Goal: Use online tool/utility: Utilize a website feature to perform a specific function

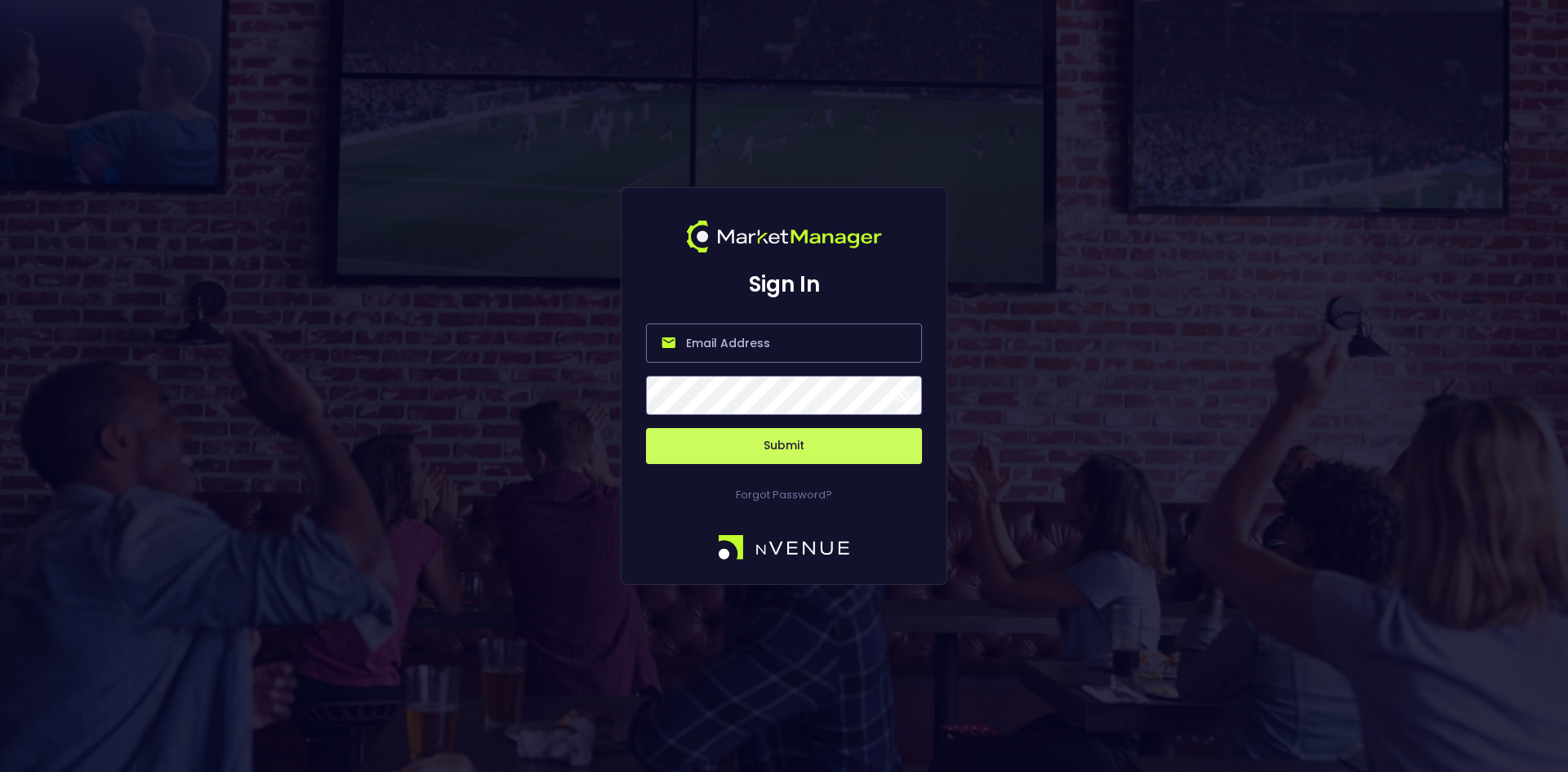
click at [724, 352] on input "email" at bounding box center [784, 343] width 276 height 39
type input "[EMAIL_ADDRESS][DOMAIN_NAME]"
click at [829, 446] on button "Submit" at bounding box center [784, 446] width 276 height 36
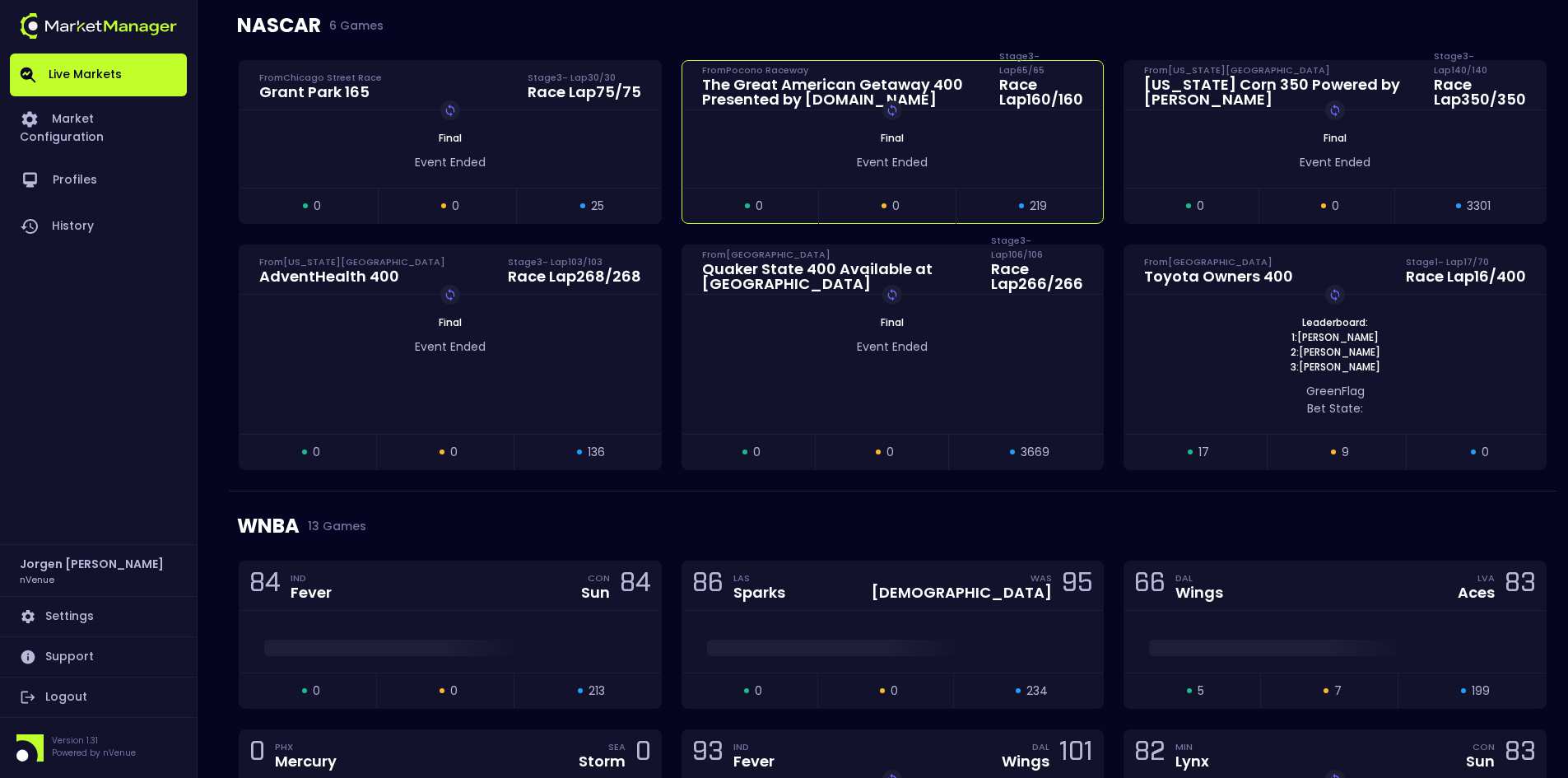
scroll to position [1234, 0]
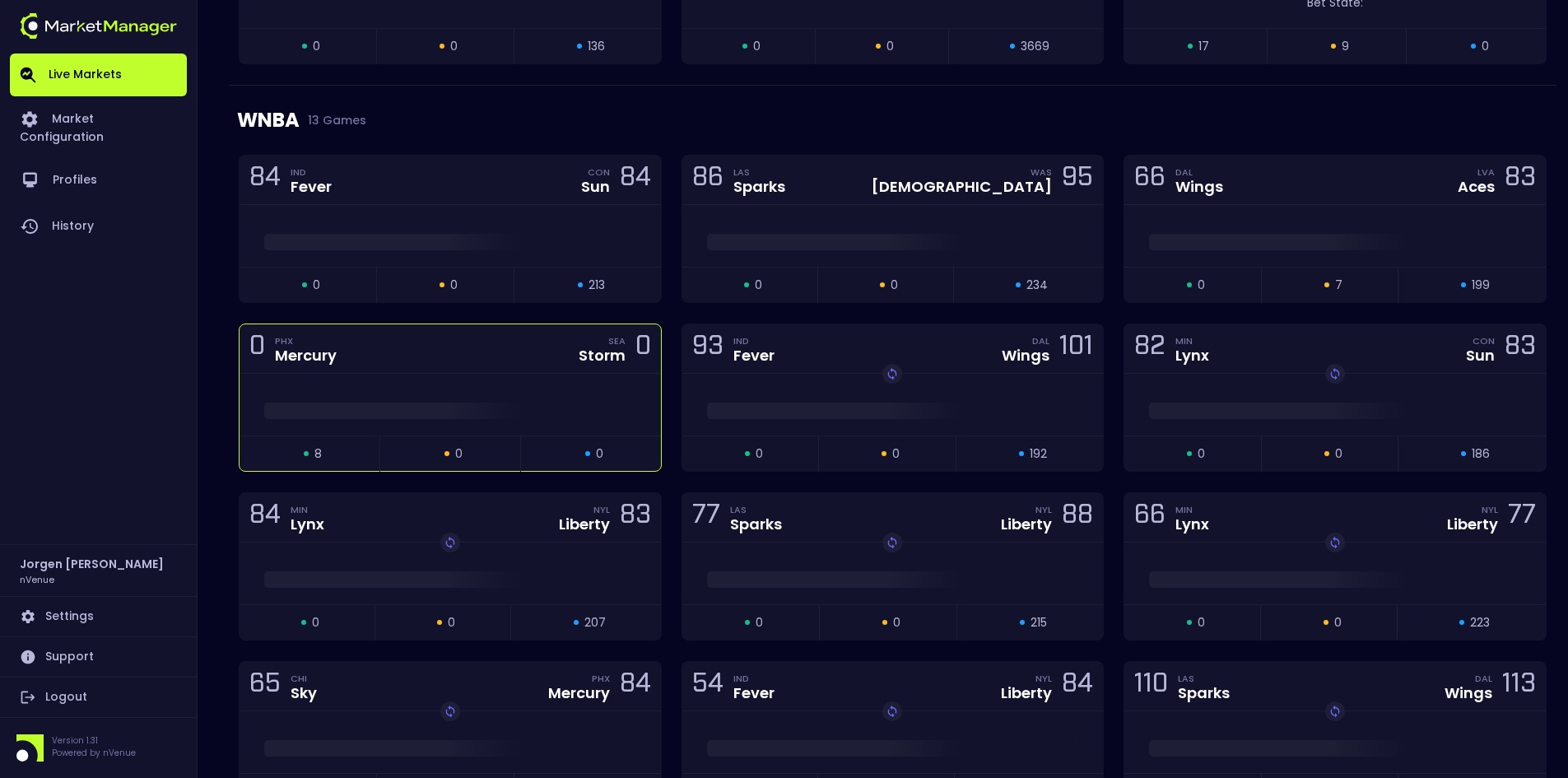
click at [526, 389] on div at bounding box center [450, 404] width 421 height 62
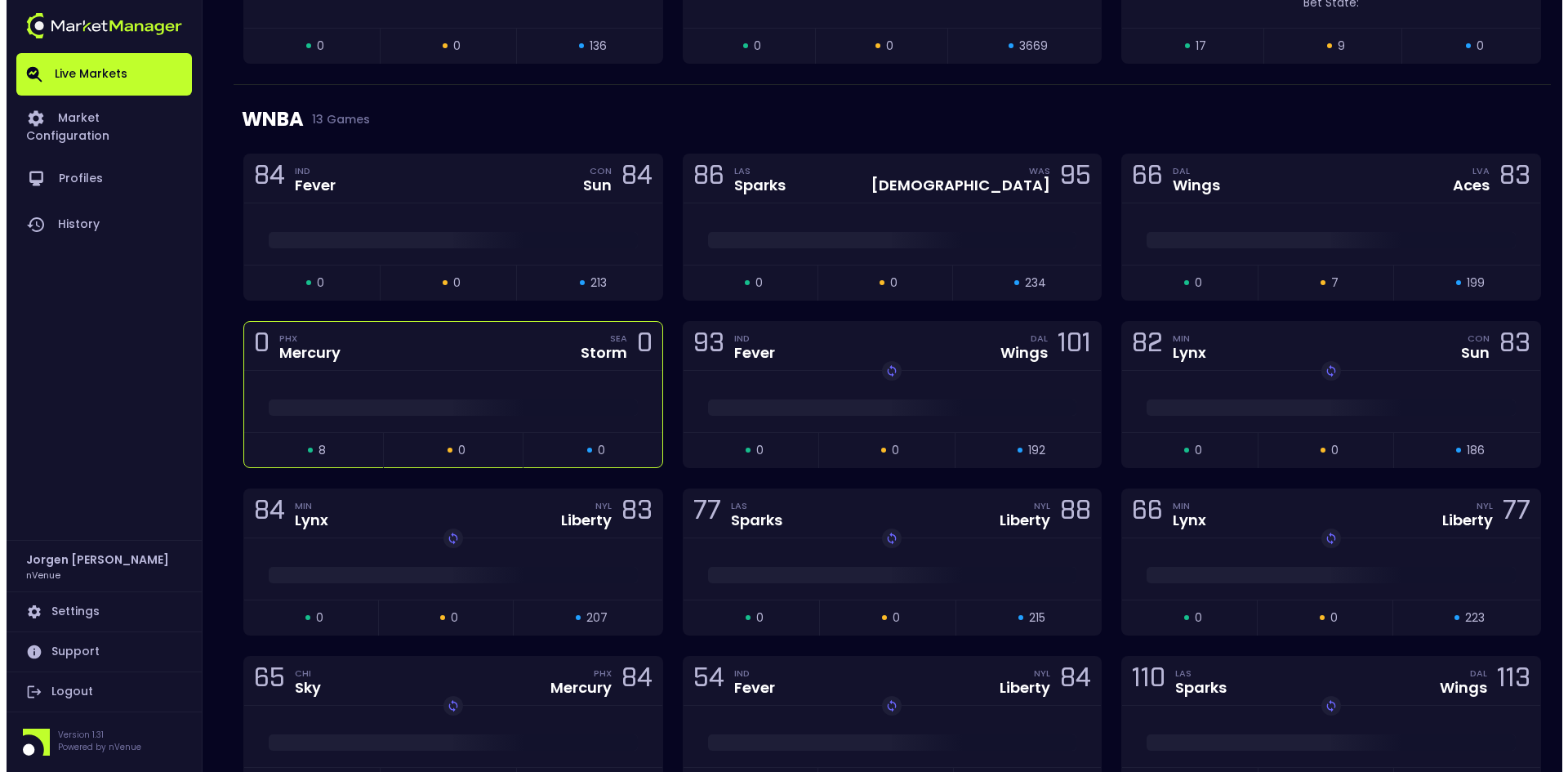
scroll to position [0, 0]
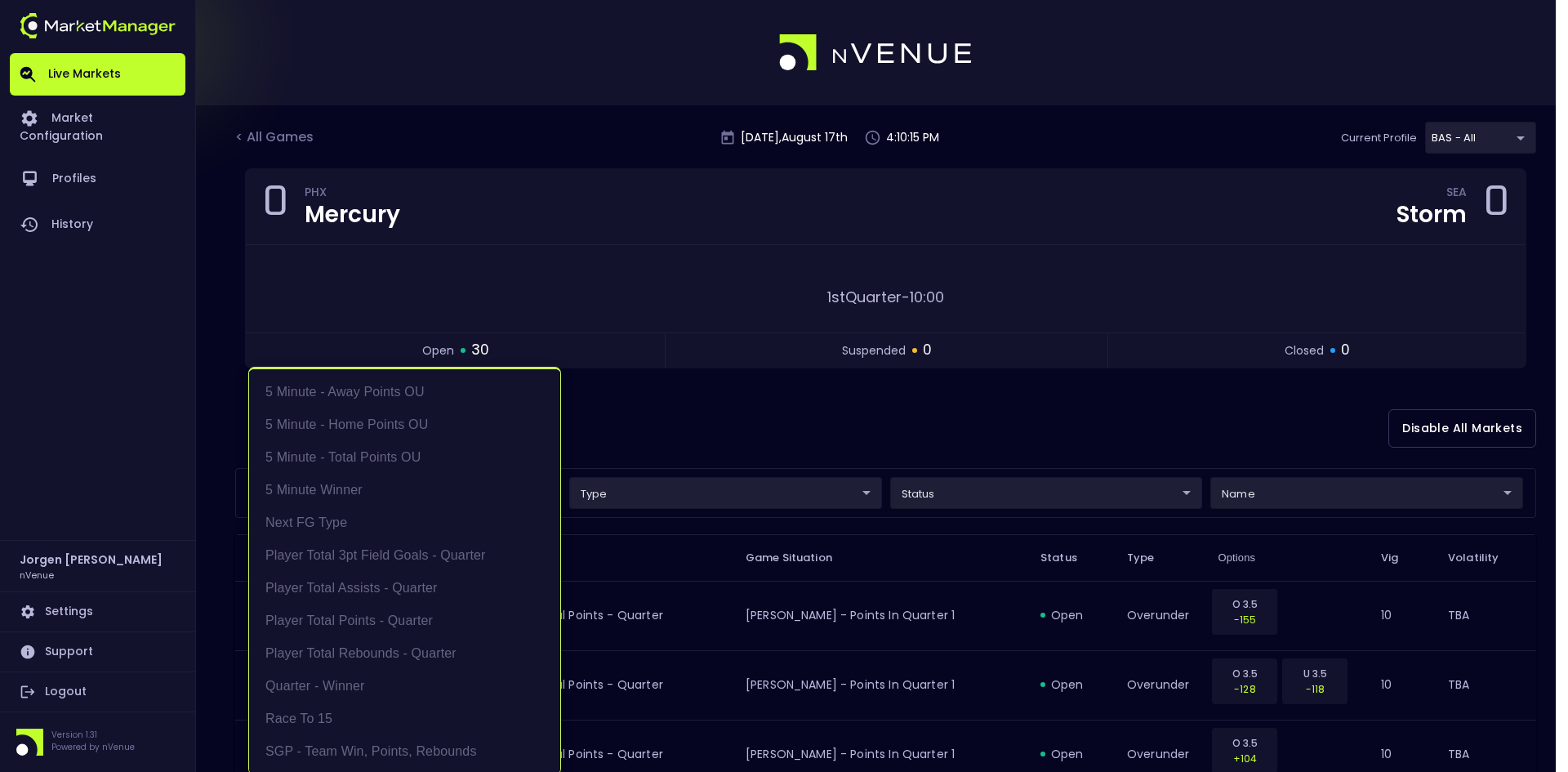
click at [371, 624] on li "Player Total Points - Quarter" at bounding box center [404, 621] width 311 height 33
type input "Player Total Points - Quarter"
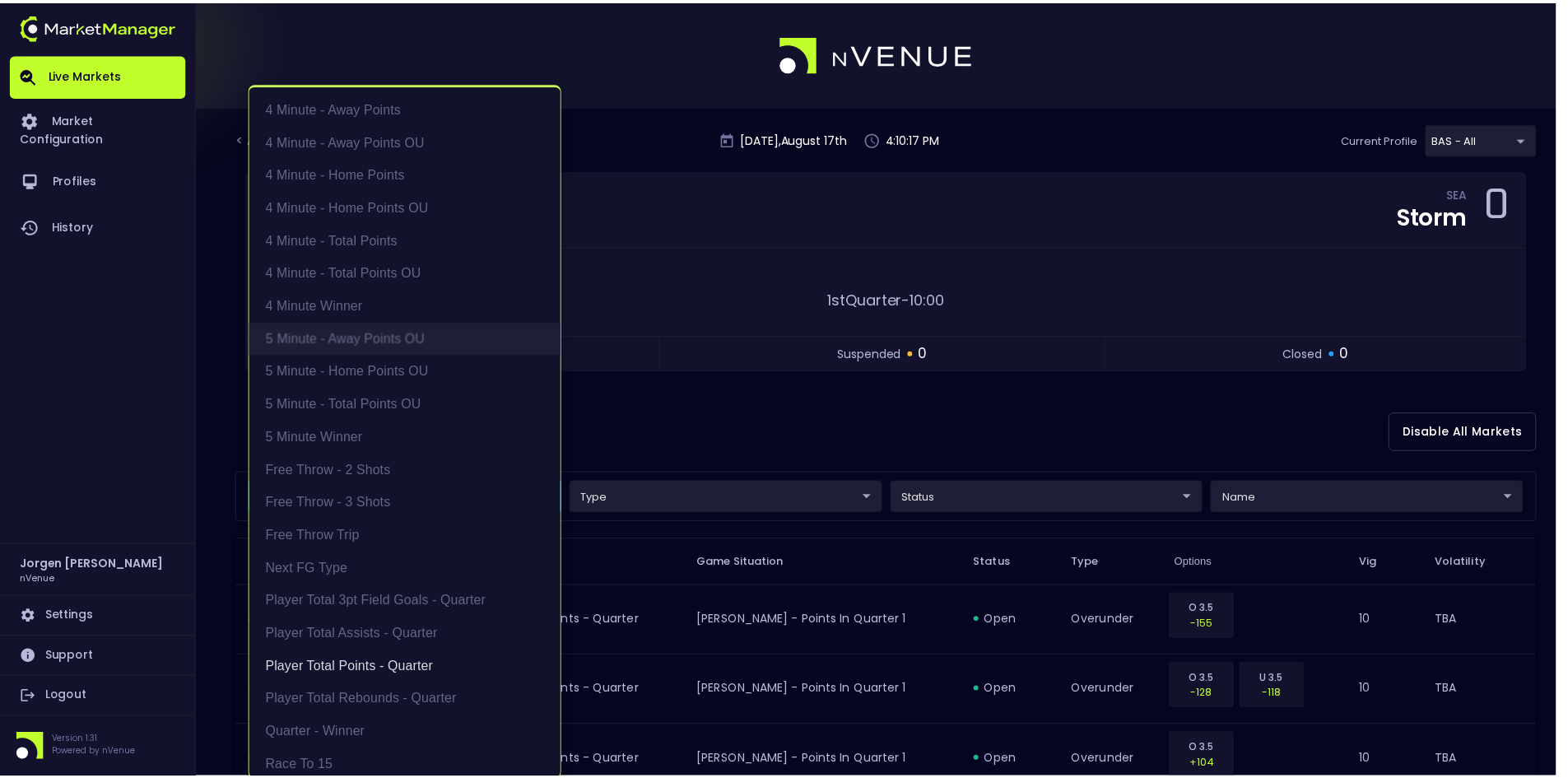
scroll to position [4, 0]
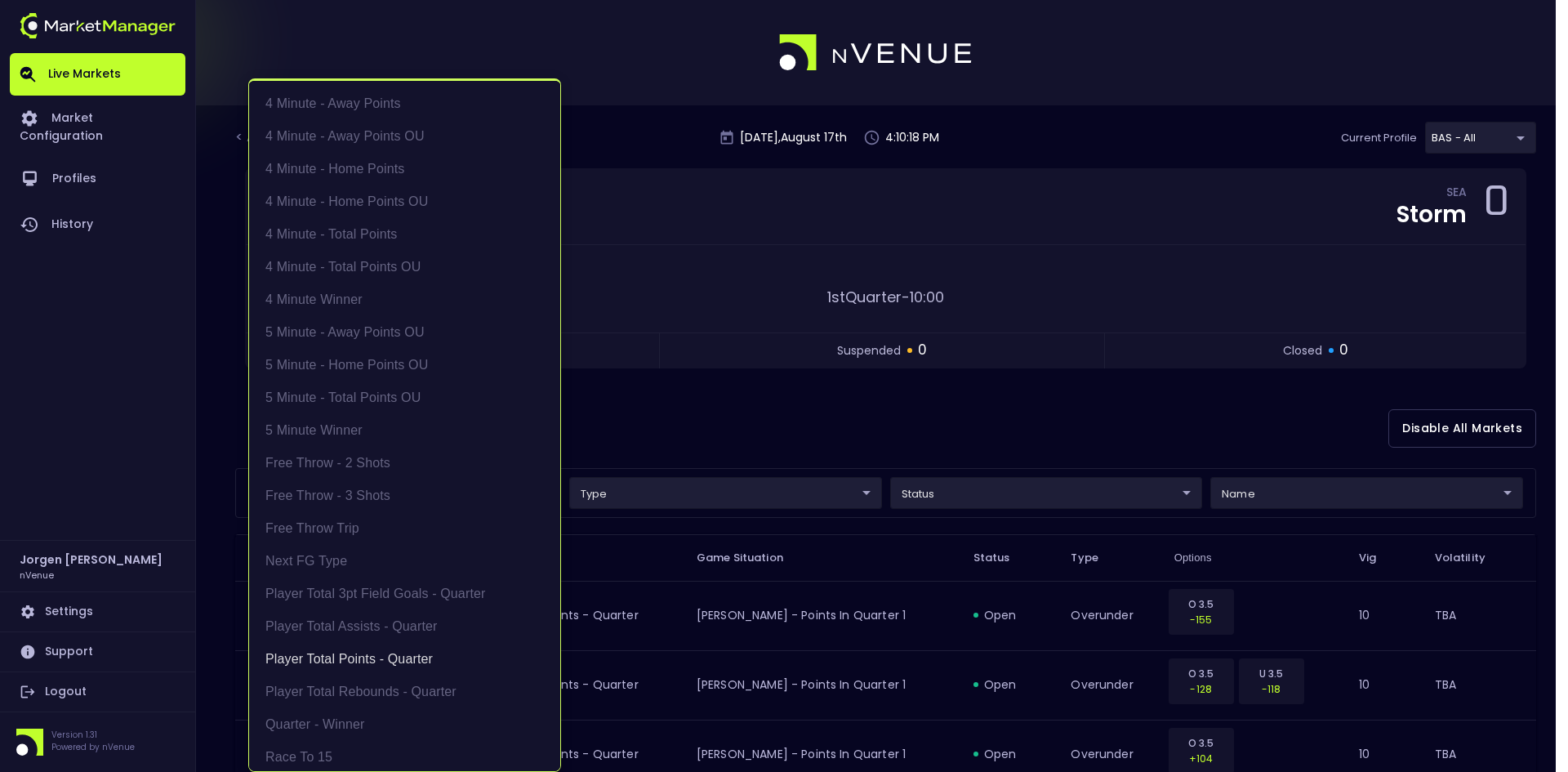
click at [823, 422] on div at bounding box center [784, 386] width 1568 height 772
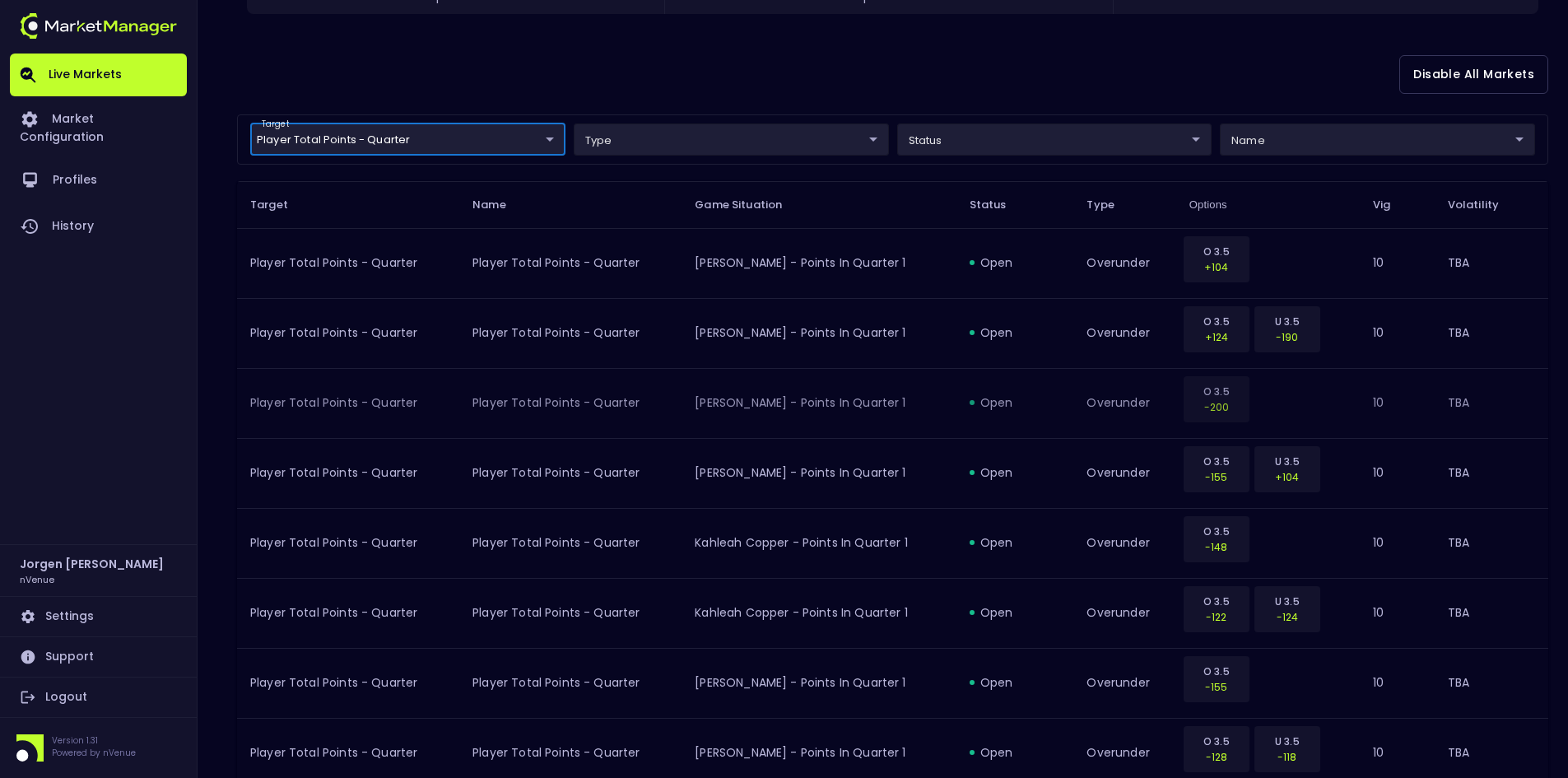
scroll to position [315, 0]
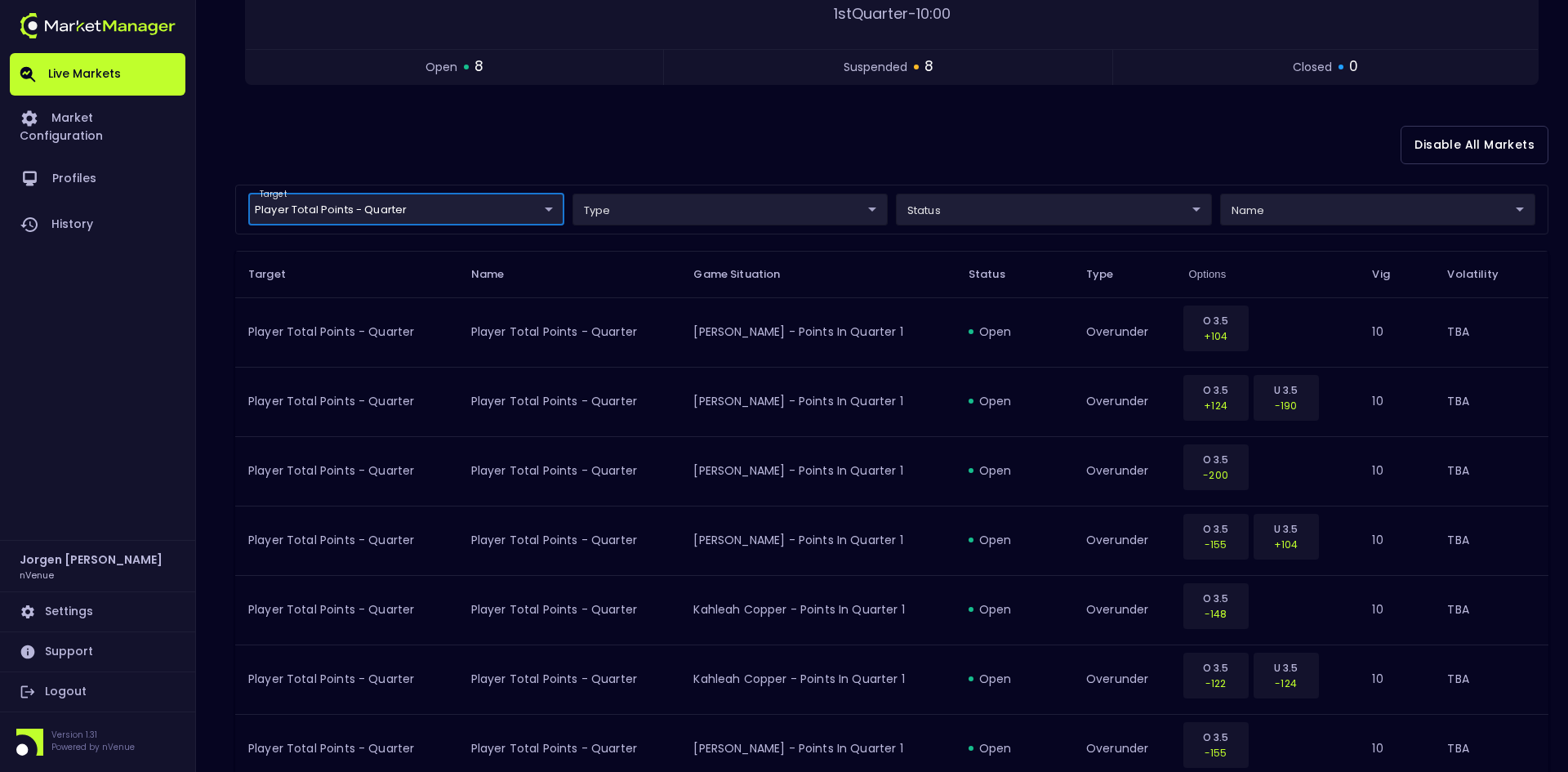
click at [404, 203] on body "Live Markets Market Configuration Profiles History [PERSON_NAME] nVenue Setting…" at bounding box center [784, 589] width 1568 height 1803
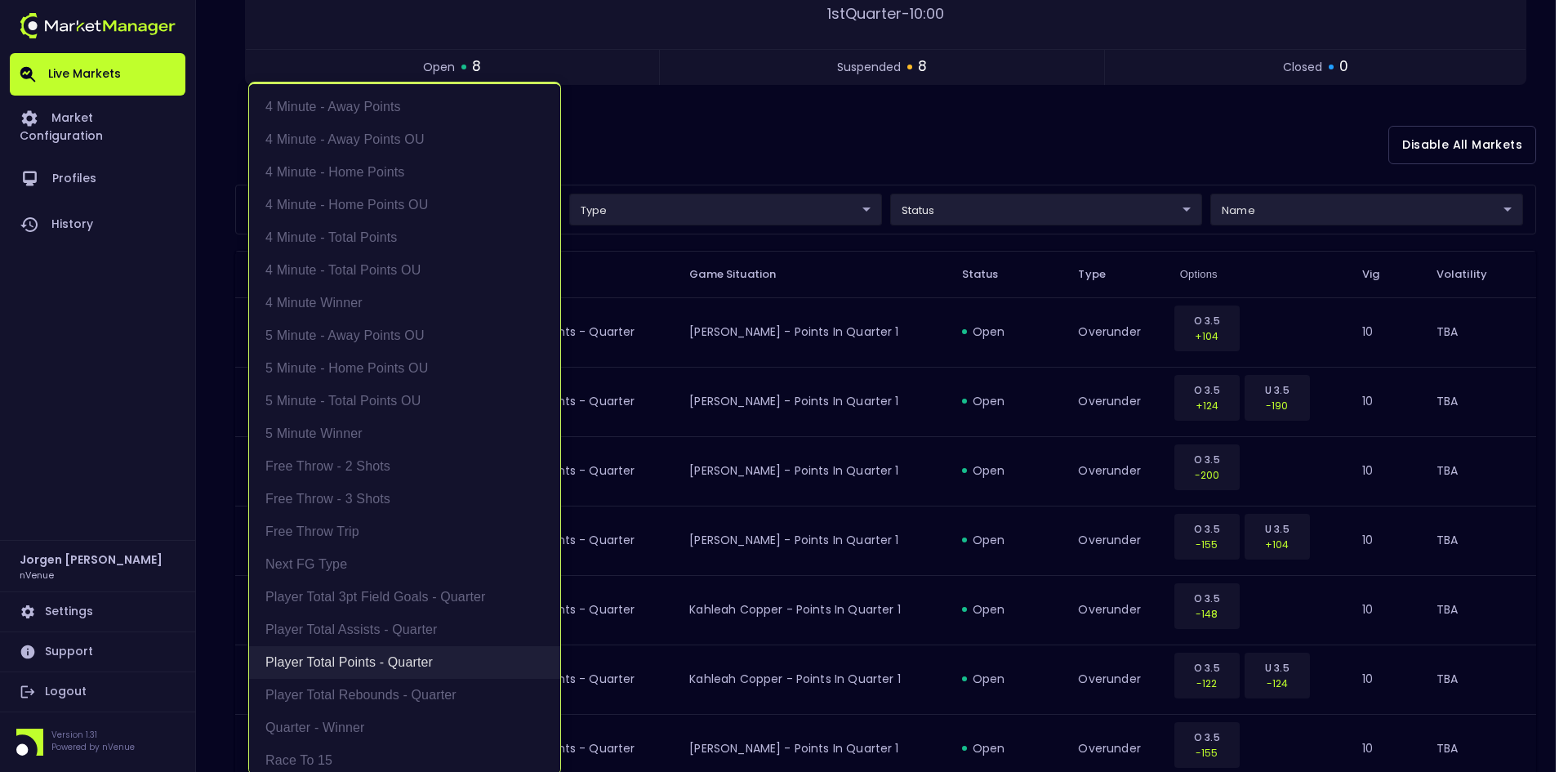
click at [391, 658] on li "Player Total Points - Quarter" at bounding box center [404, 663] width 311 height 33
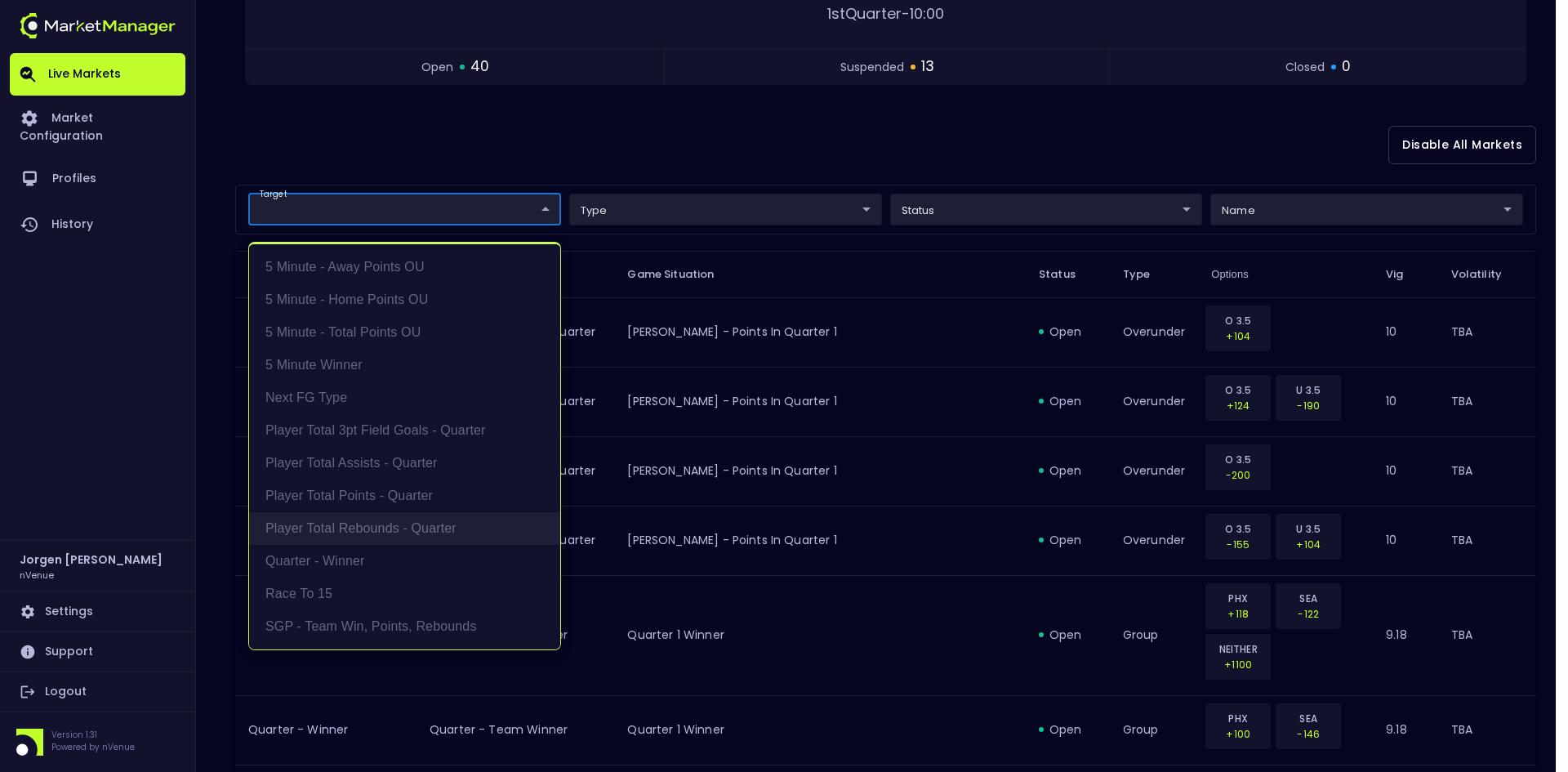
click at [385, 521] on li "Player Total Rebounds - Quarter" at bounding box center [404, 529] width 311 height 33
type input "Player Total Rebounds - Quarter"
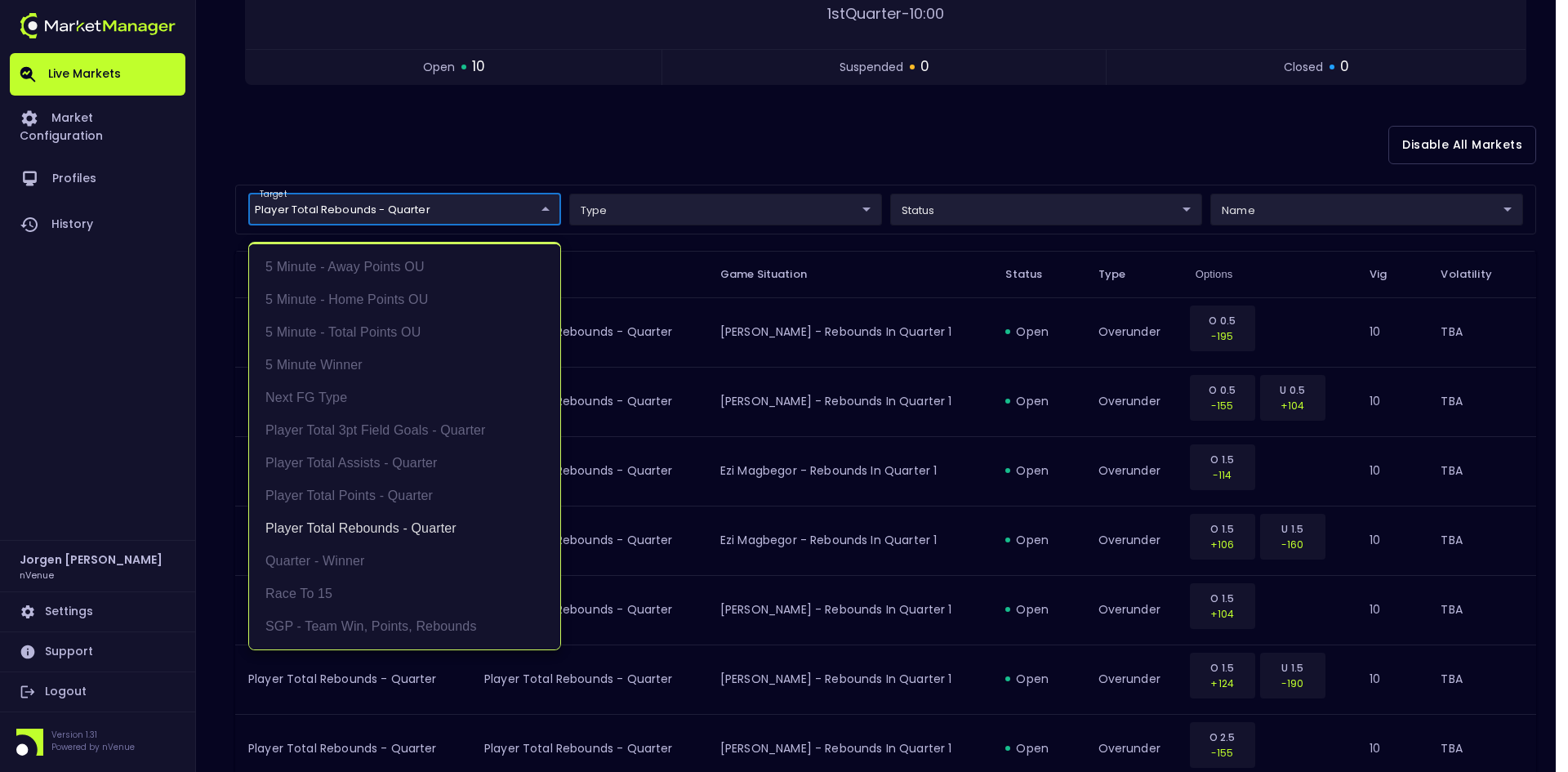
click at [826, 116] on div at bounding box center [784, 386] width 1568 height 772
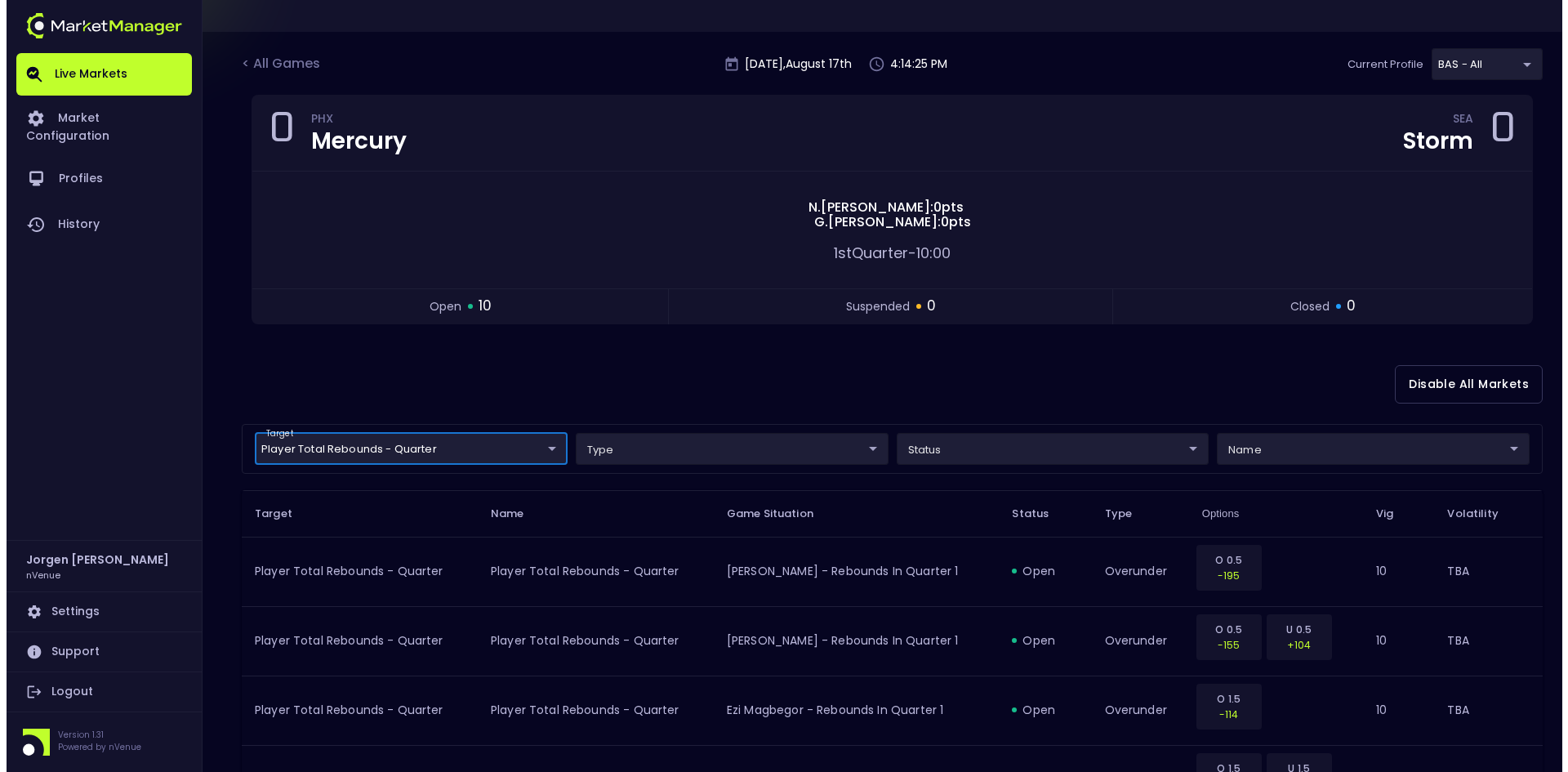
scroll to position [43, 0]
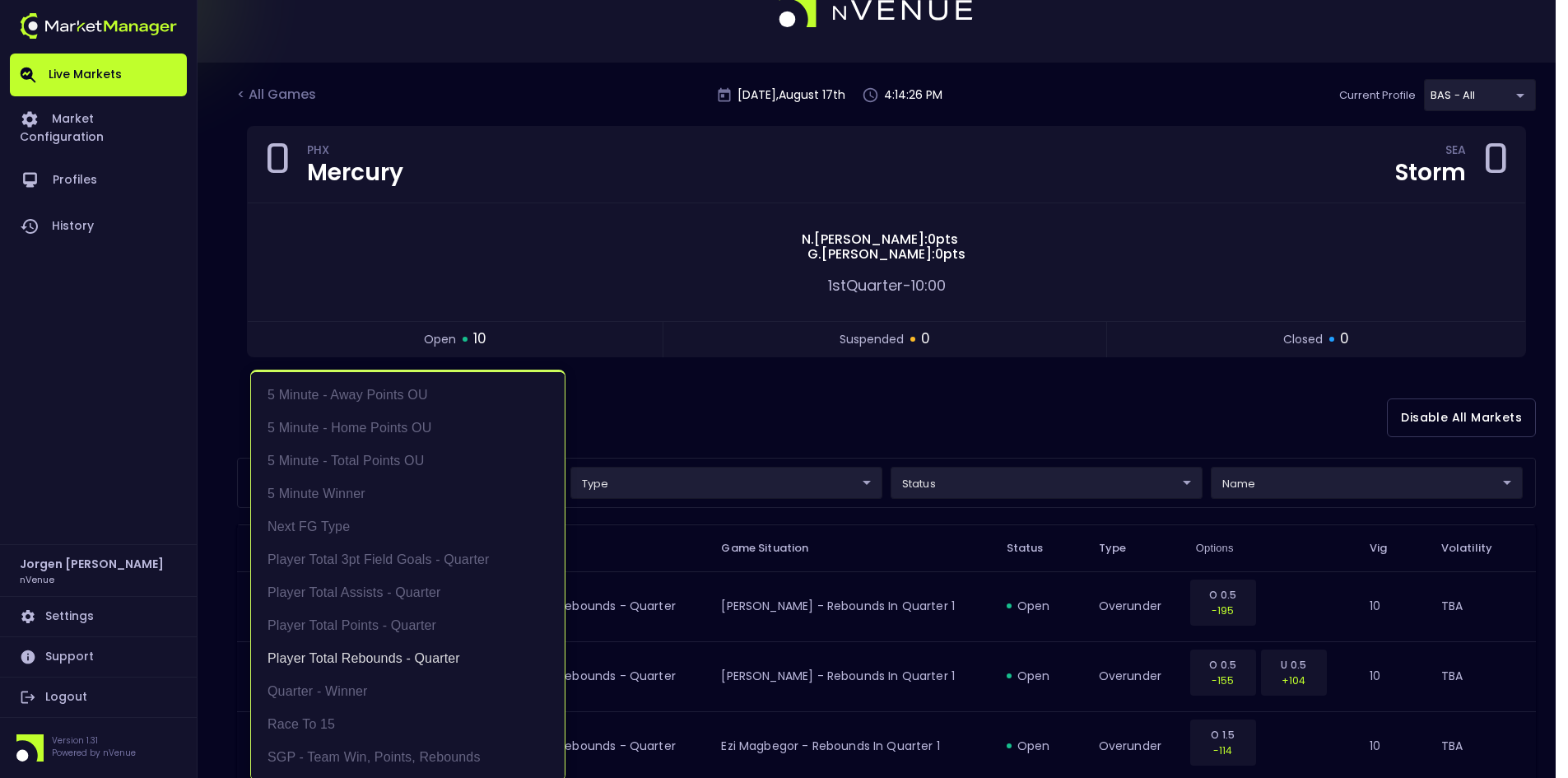
click at [435, 479] on body "Live Markets Market Configuration Profiles History [PERSON_NAME] nVenue Setting…" at bounding box center [784, 655] width 1568 height 1398
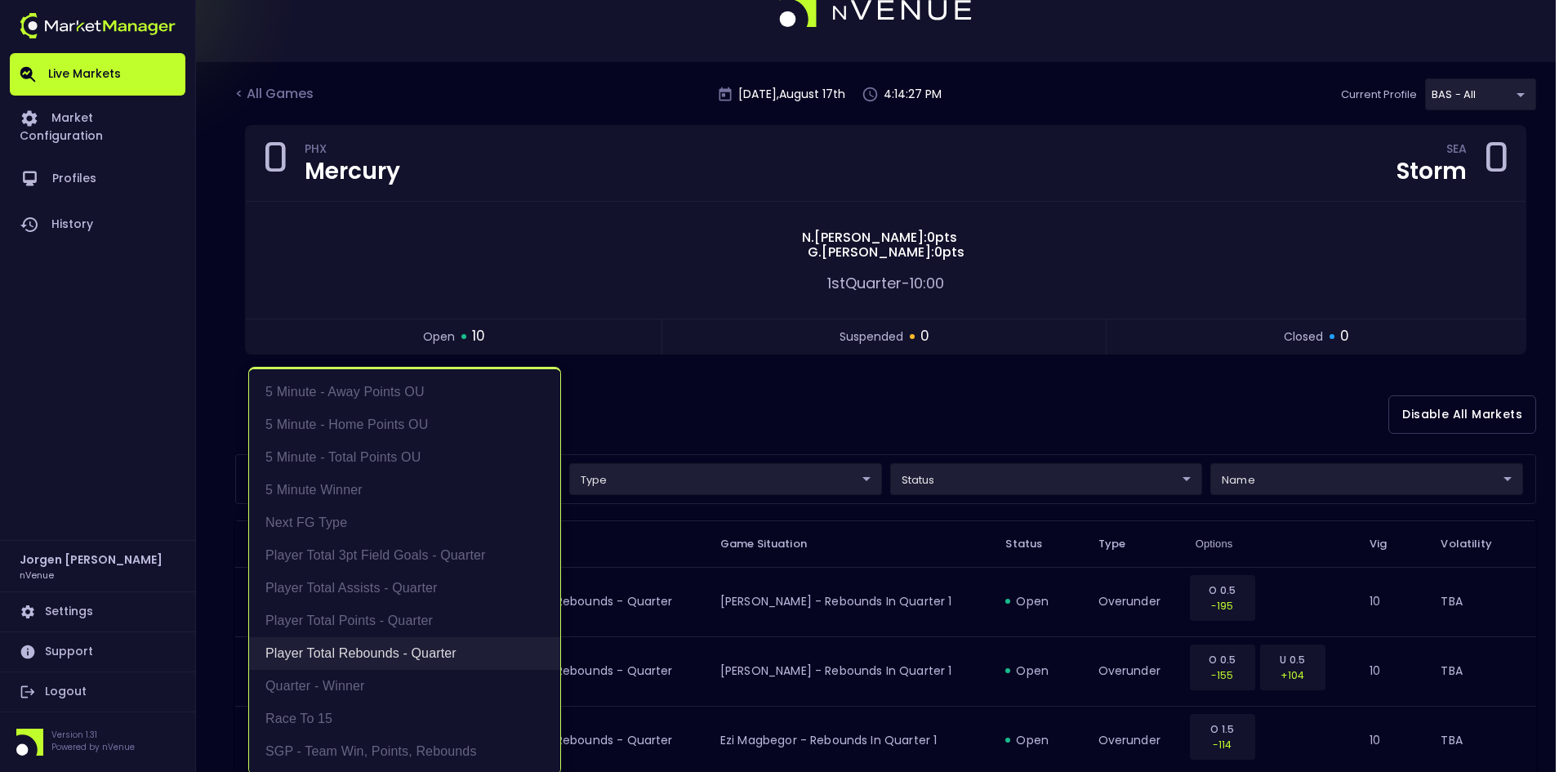
click at [369, 642] on li "Player Total Rebounds - Quarter" at bounding box center [404, 654] width 311 height 33
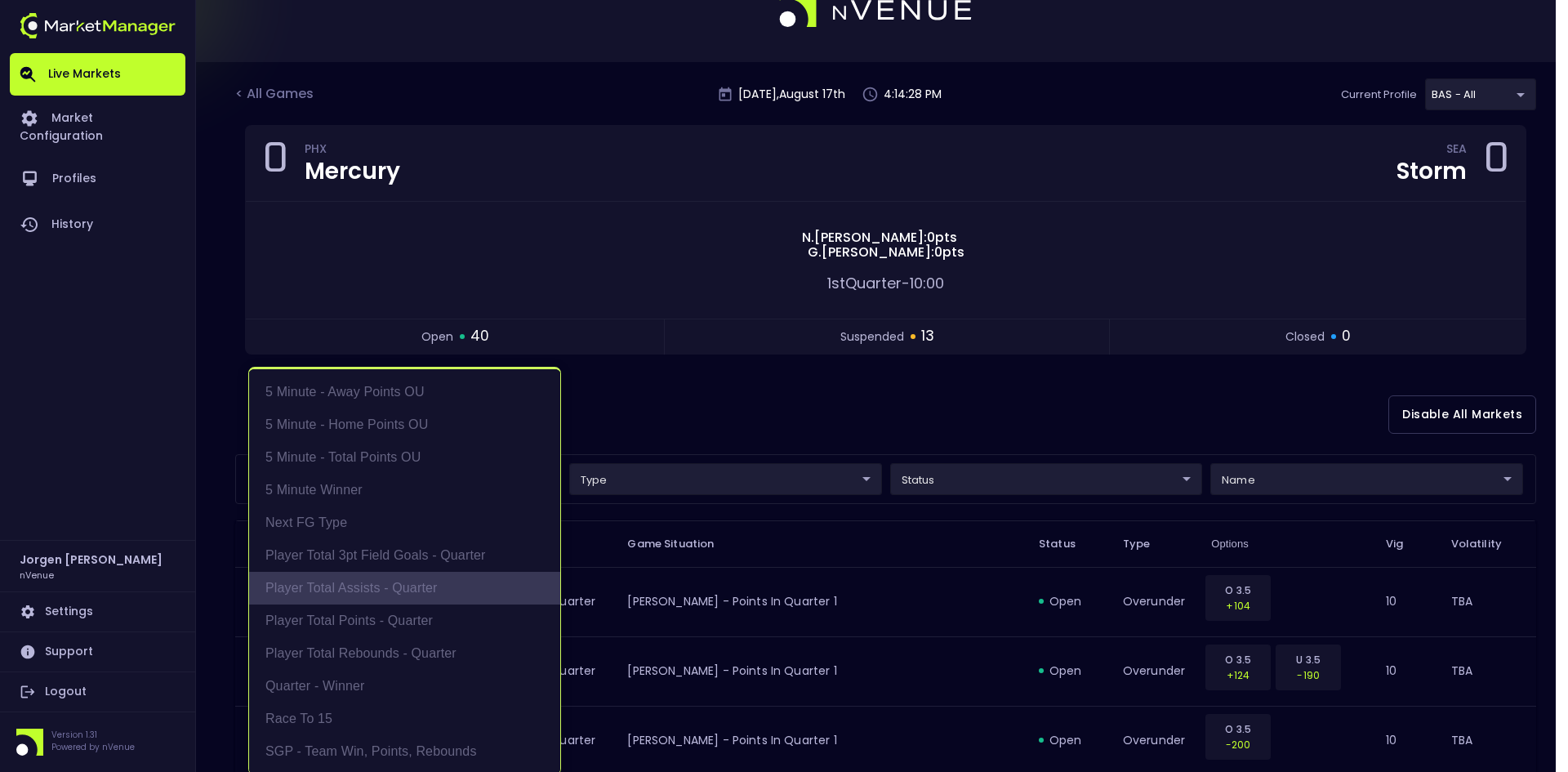
click at [370, 580] on li "Player Total Assists - Quarter" at bounding box center [404, 589] width 311 height 33
type input "Player Total Assists - Quarter"
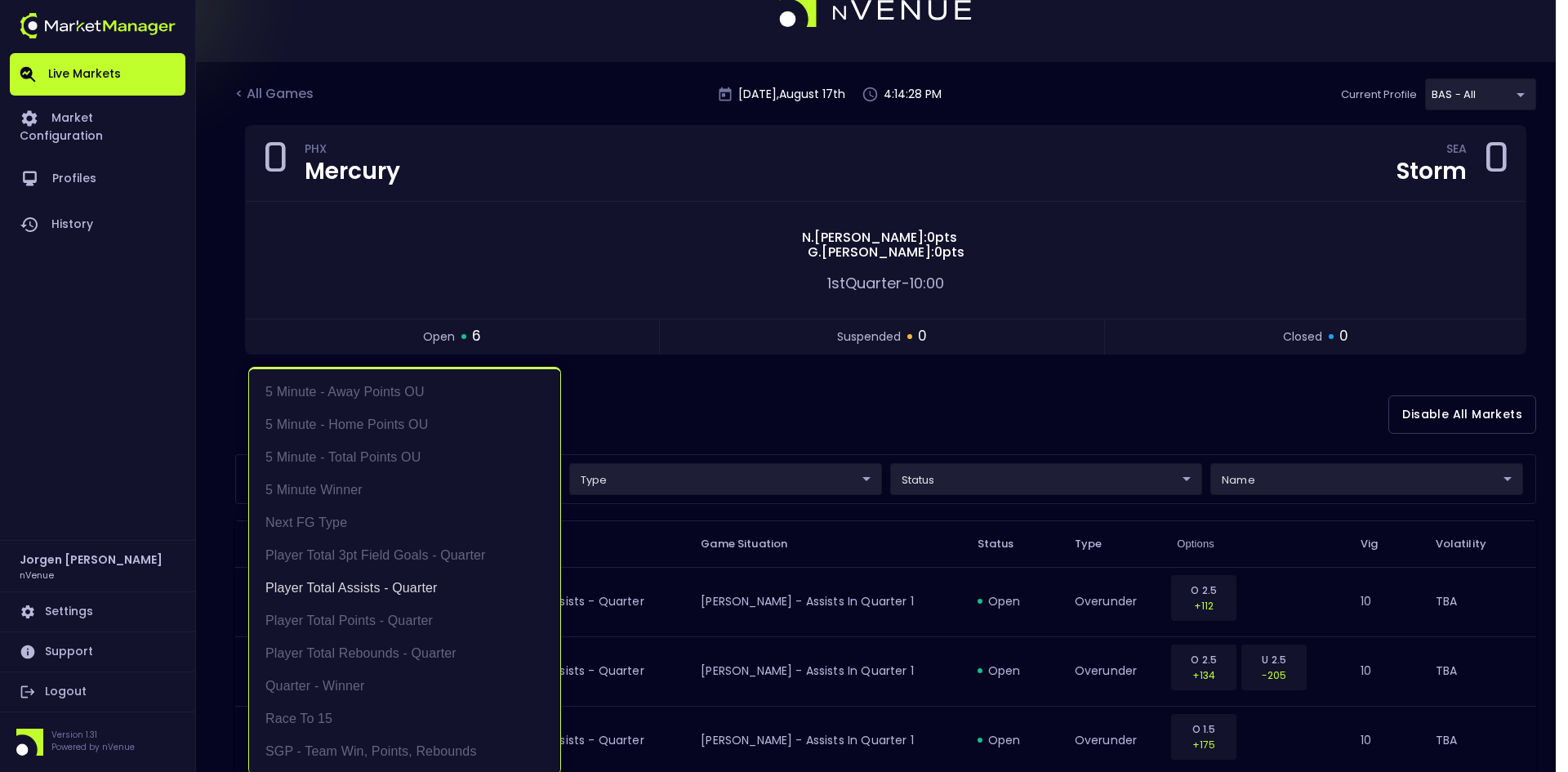
click at [877, 404] on div at bounding box center [784, 386] width 1568 height 772
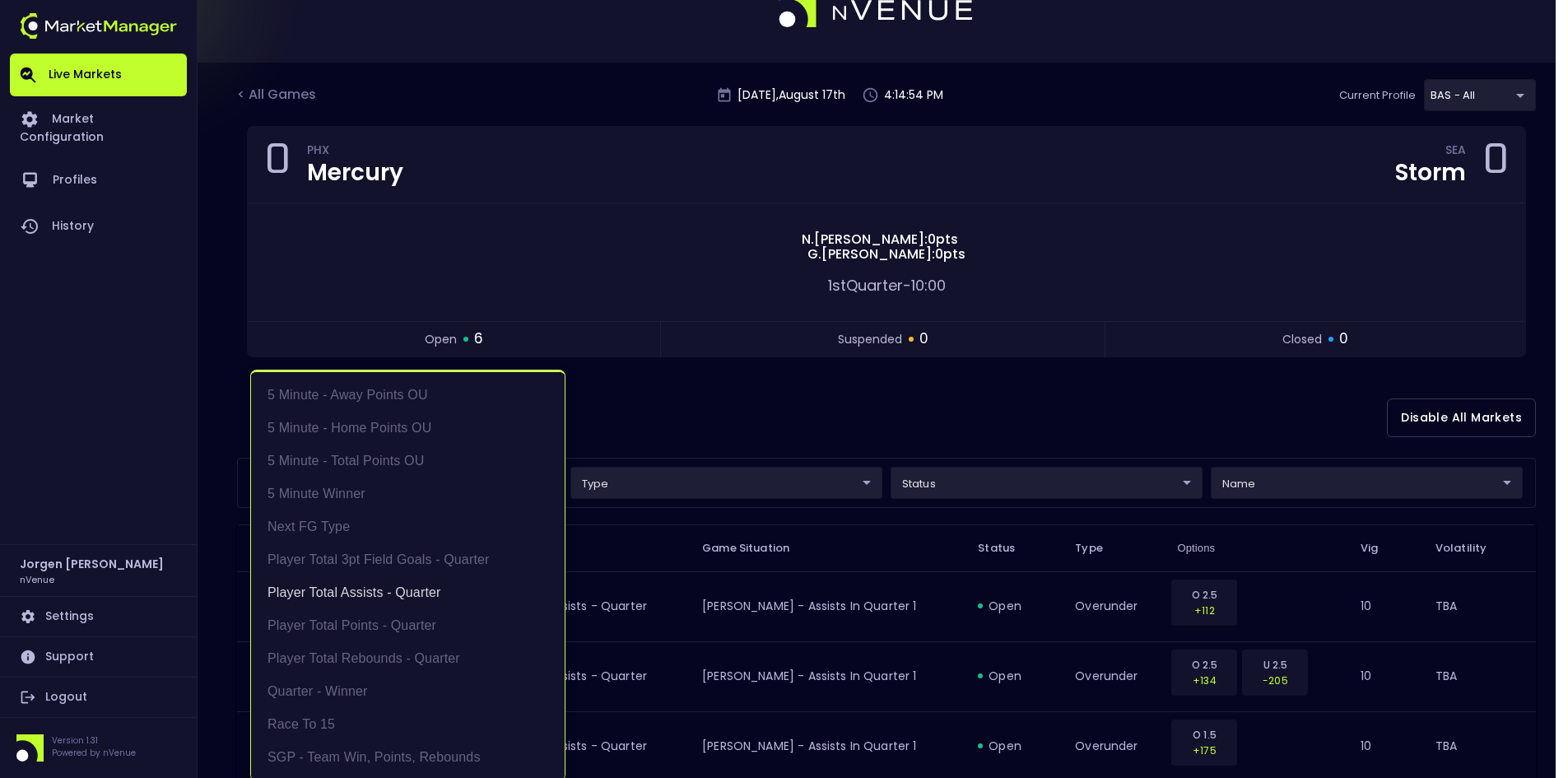
click at [432, 480] on body "Live Markets Market Configuration Profiles History [PERSON_NAME] nVenue Setting…" at bounding box center [784, 516] width 1568 height 1118
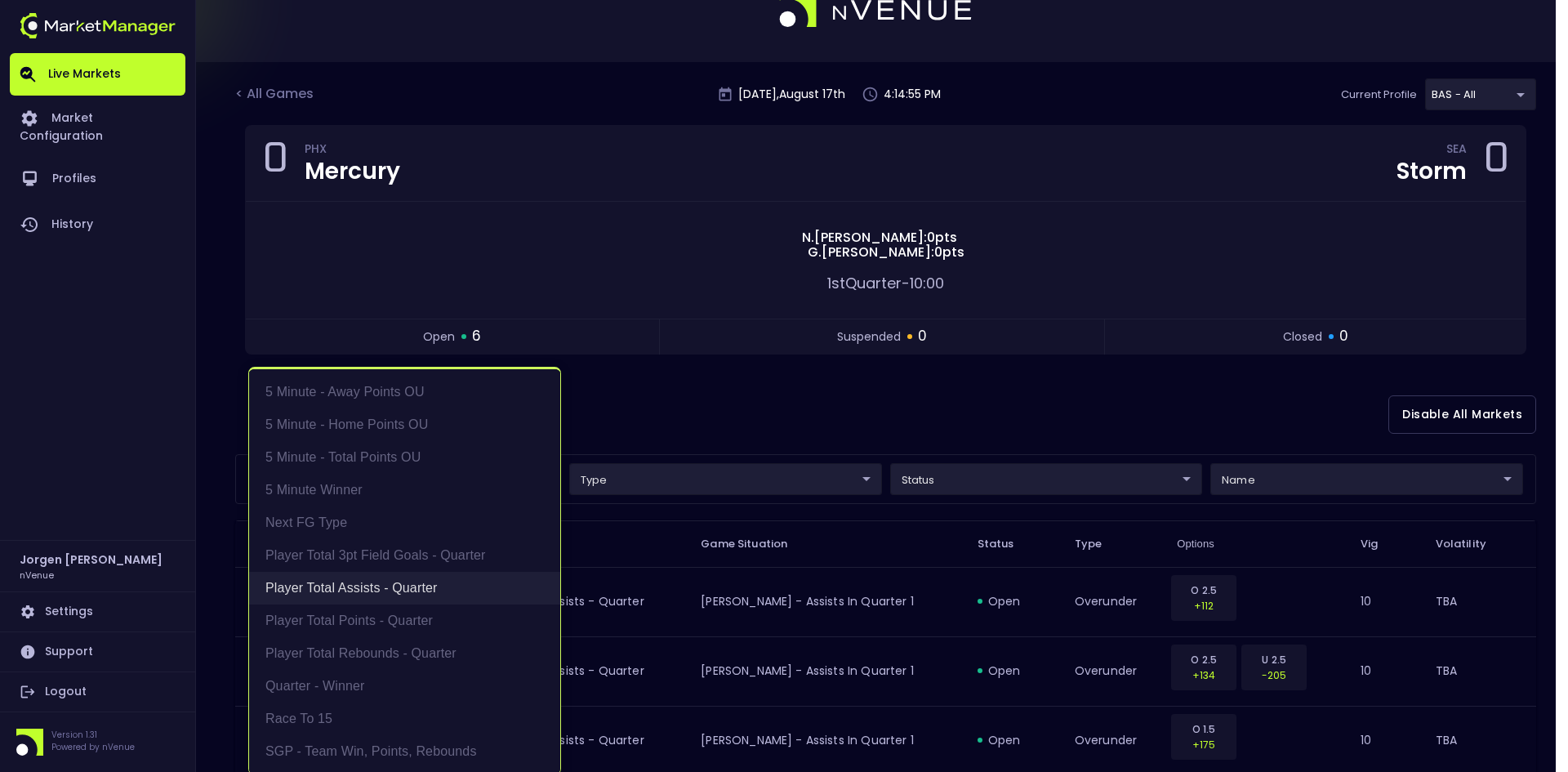
click at [314, 589] on li "Player Total Assists - Quarter" at bounding box center [404, 589] width 311 height 33
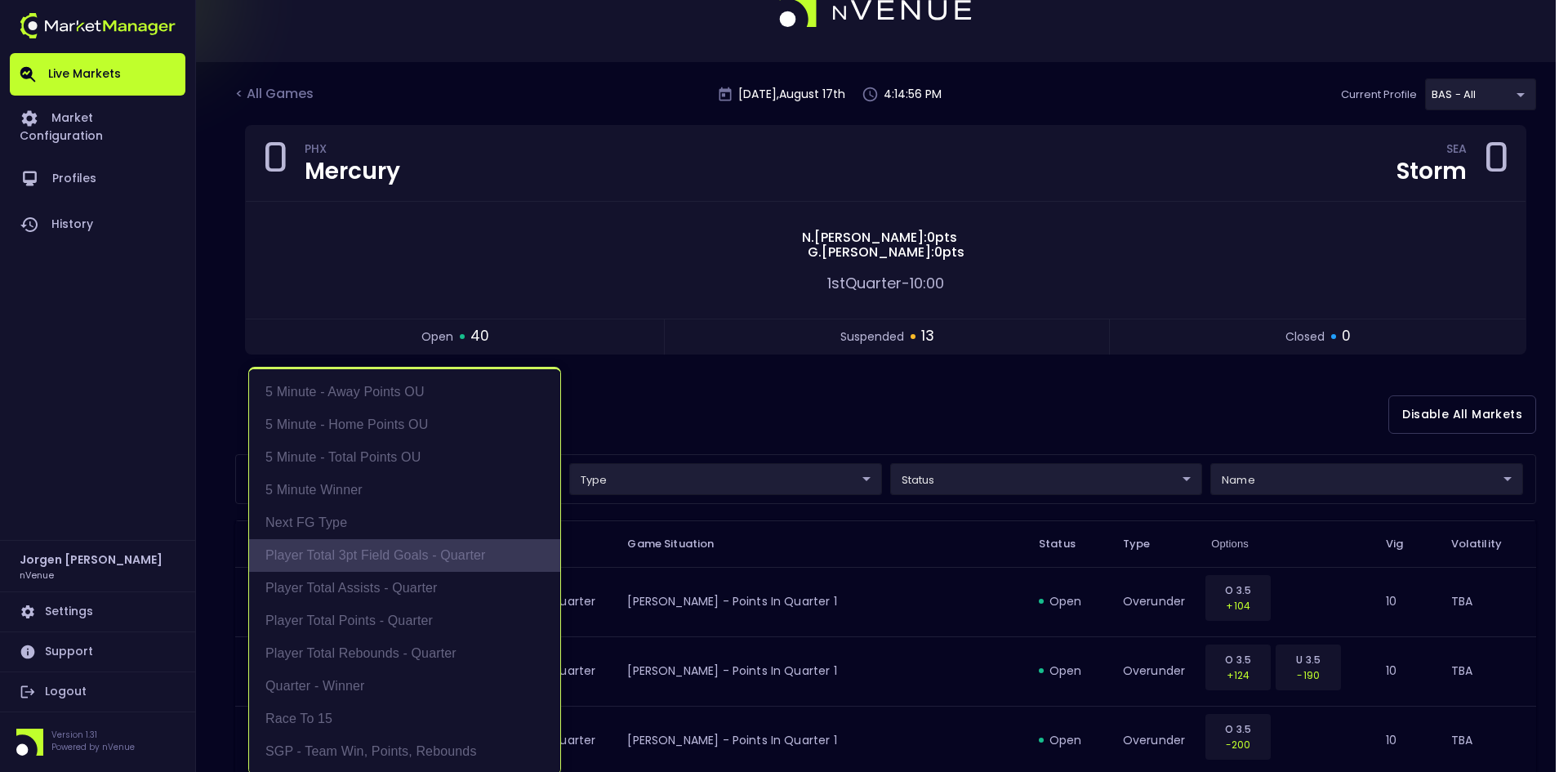
click at [365, 550] on li "Player Total 3pt Field Goals - Quarter" at bounding box center [404, 556] width 311 height 33
type input "Player Total 3pt Field Goals - Quarter"
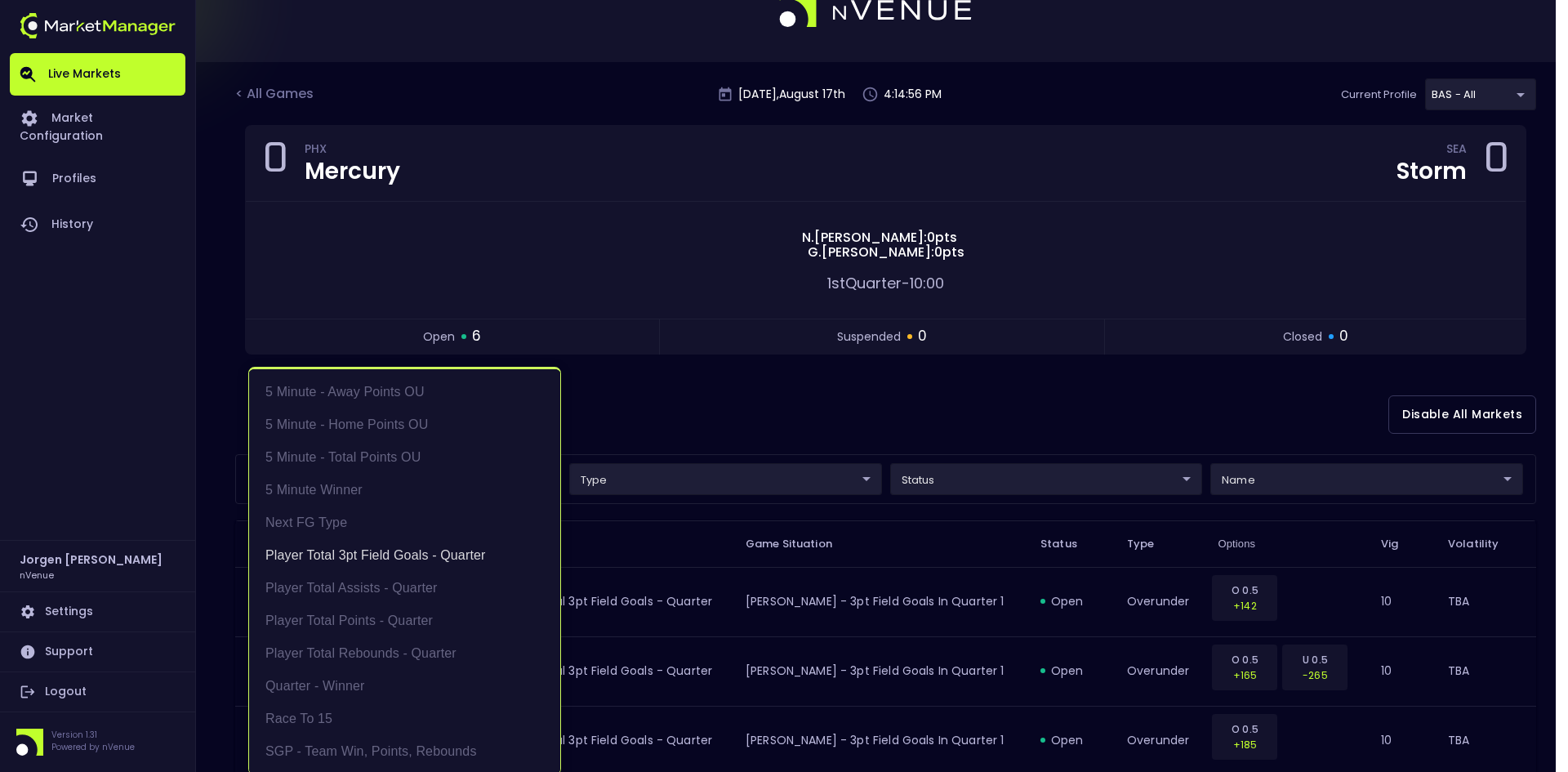
click at [1002, 398] on div at bounding box center [784, 386] width 1568 height 772
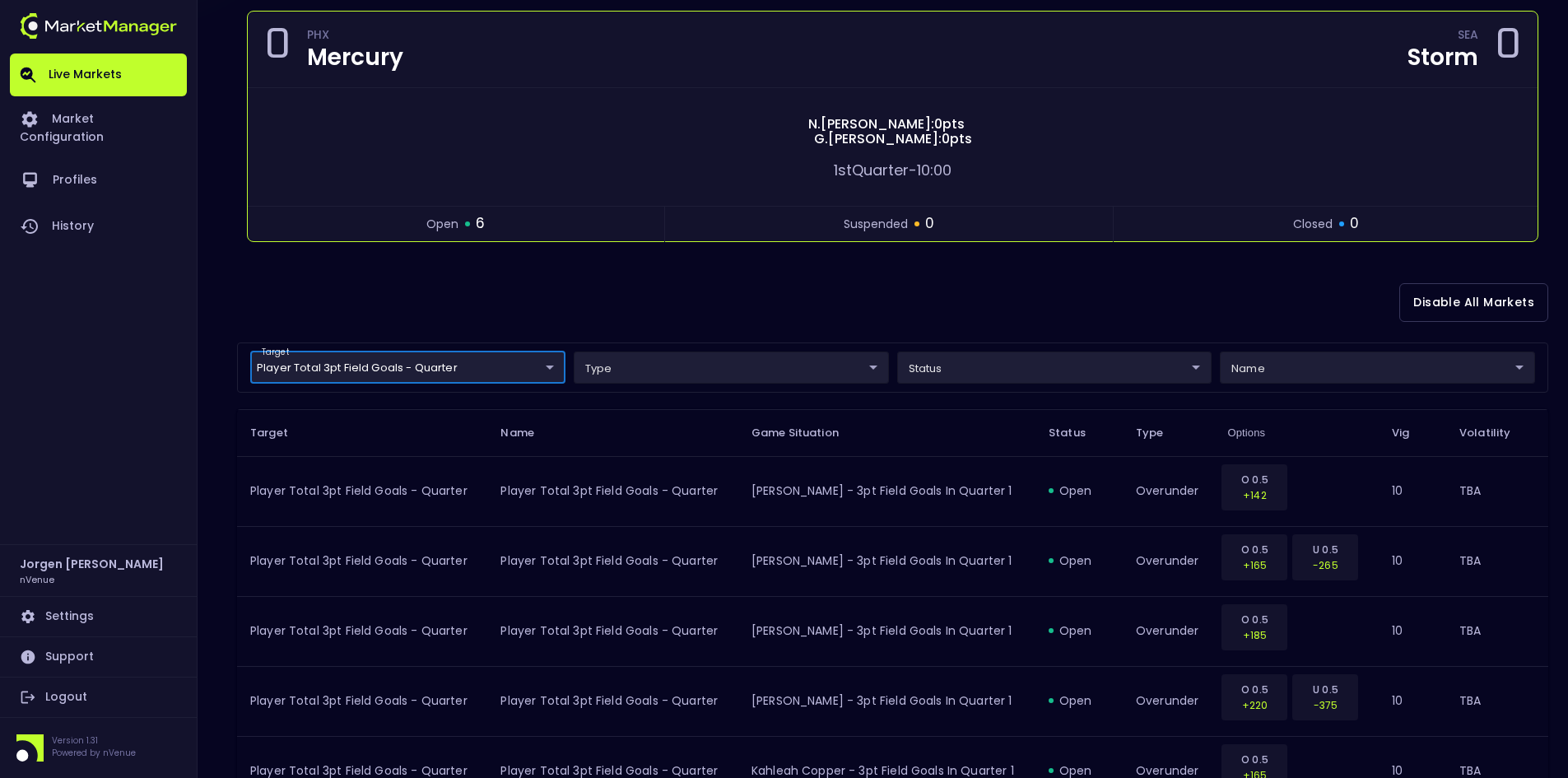
scroll to position [0, 0]
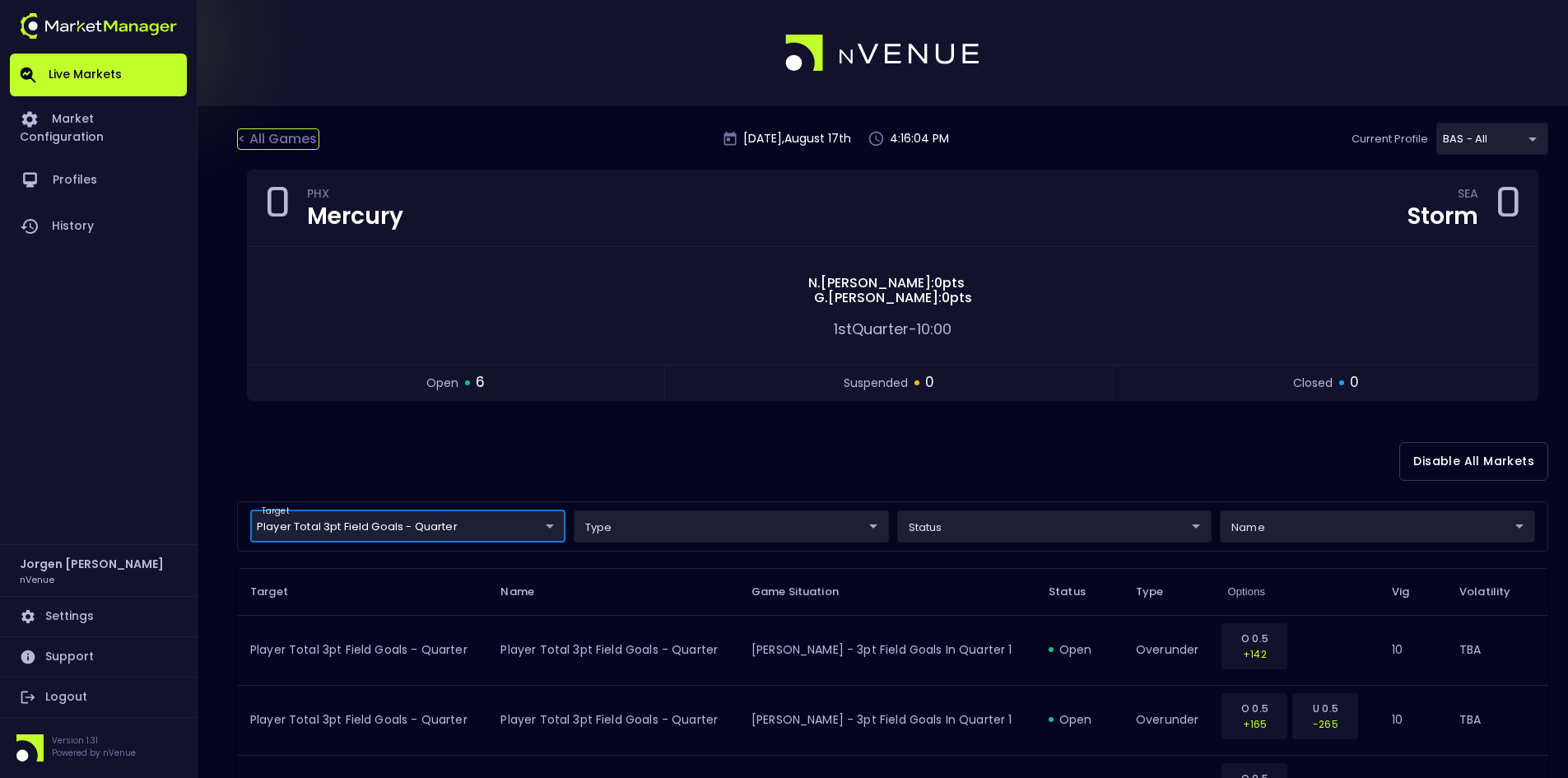
click at [287, 140] on div "< All Games" at bounding box center [278, 139] width 82 height 21
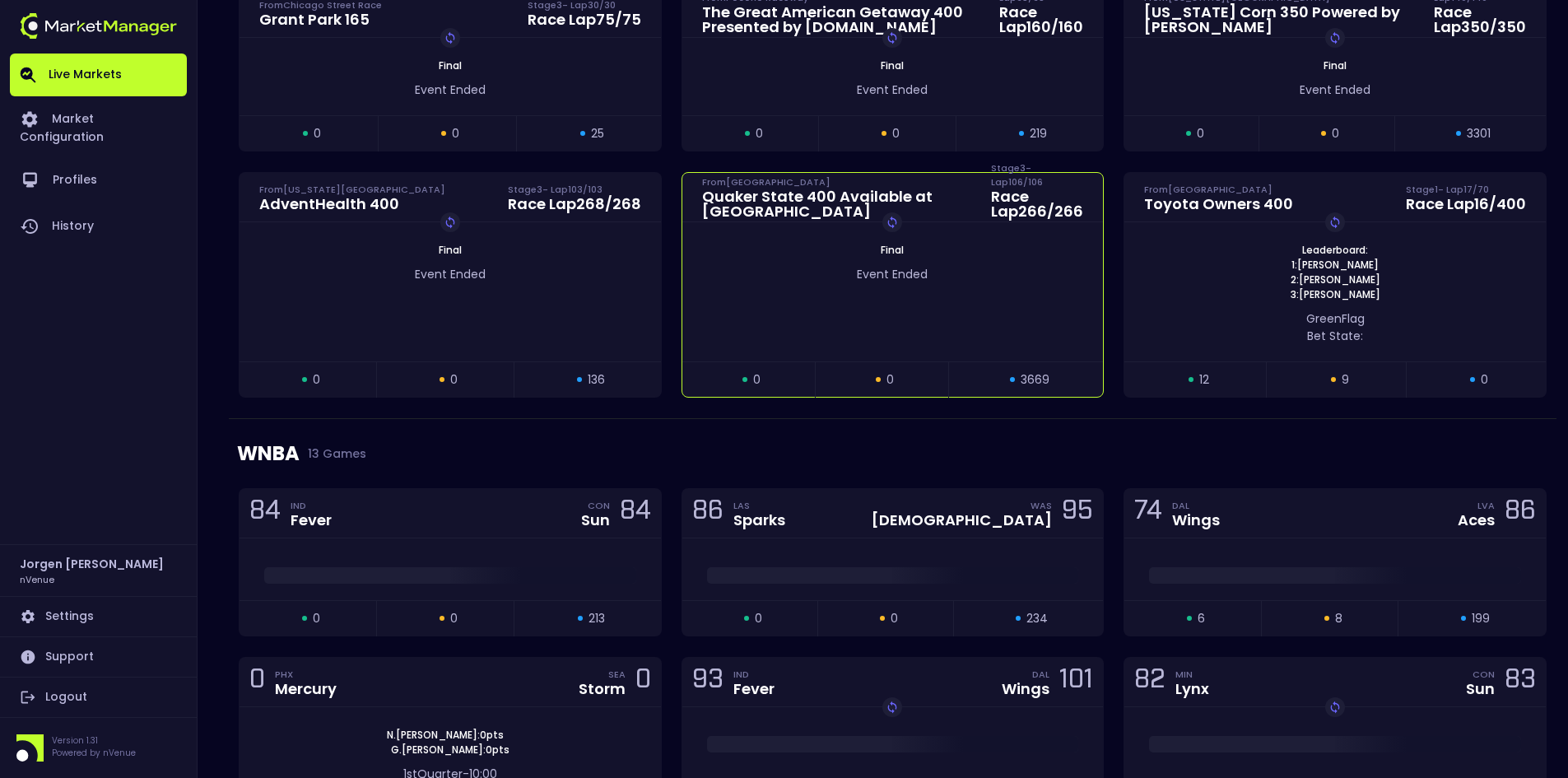
scroll to position [1152, 0]
